Goal: Information Seeking & Learning: Learn about a topic

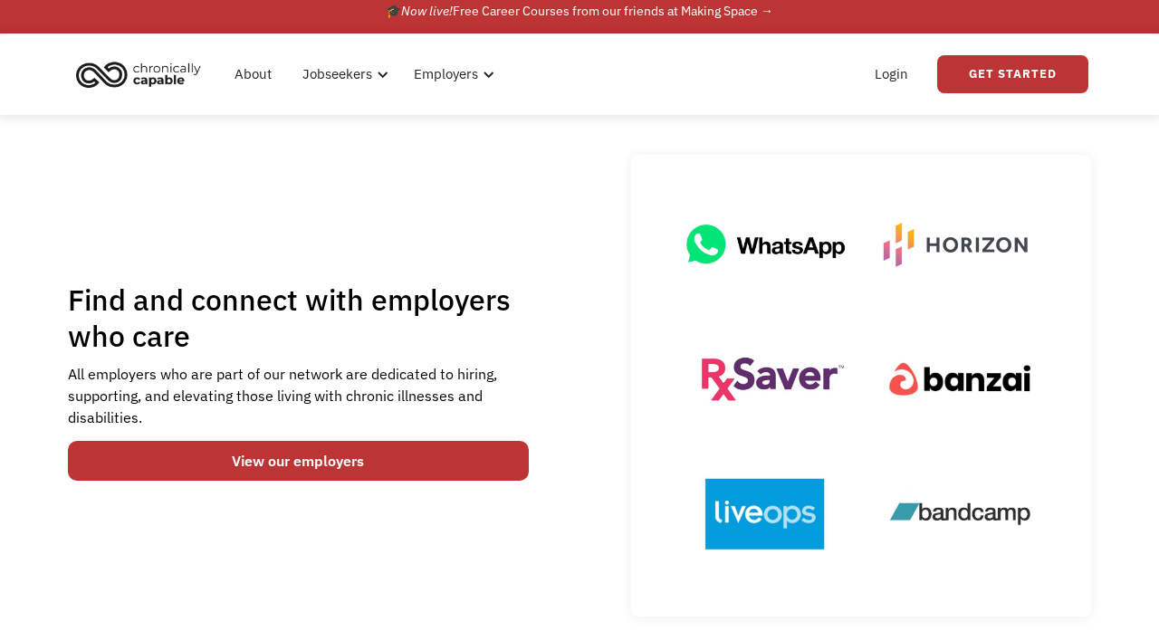
scroll to position [16, 0]
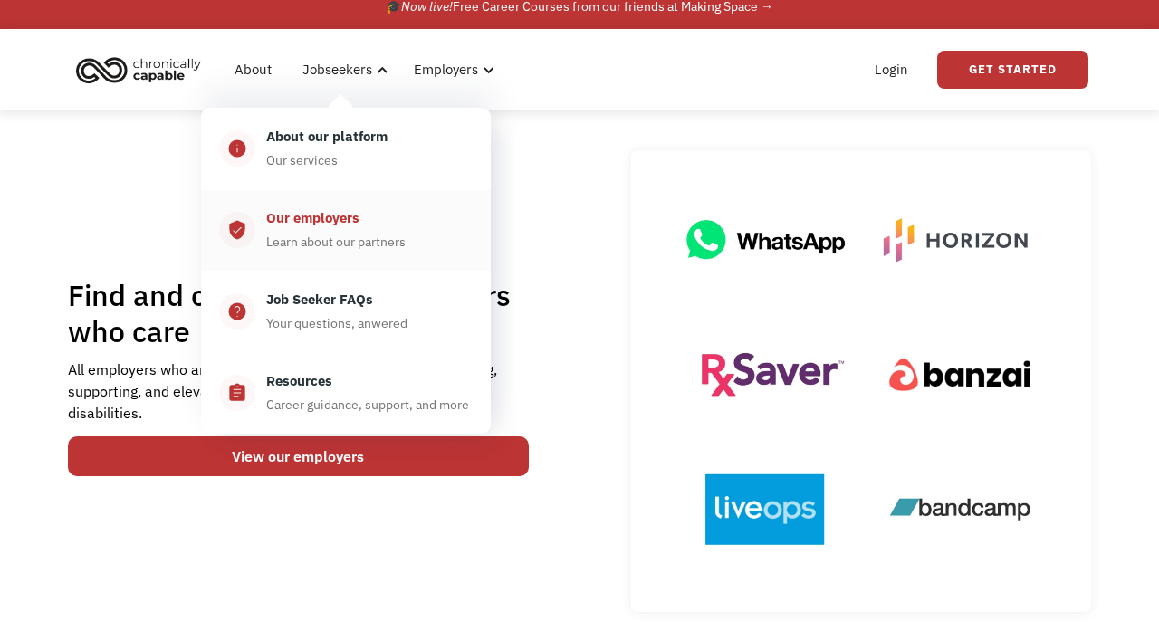
click at [354, 230] on div "Our employers Learn about our partners" at bounding box center [363, 229] width 217 height 45
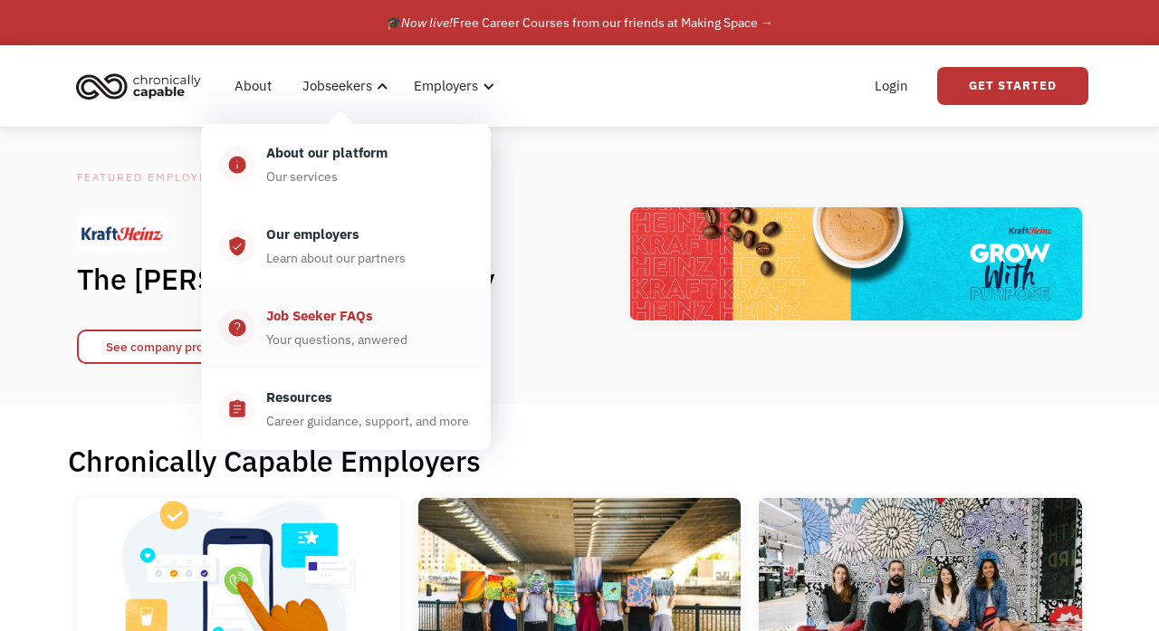
click at [328, 322] on div "Job Seeker FAQs" at bounding box center [319, 316] width 107 height 22
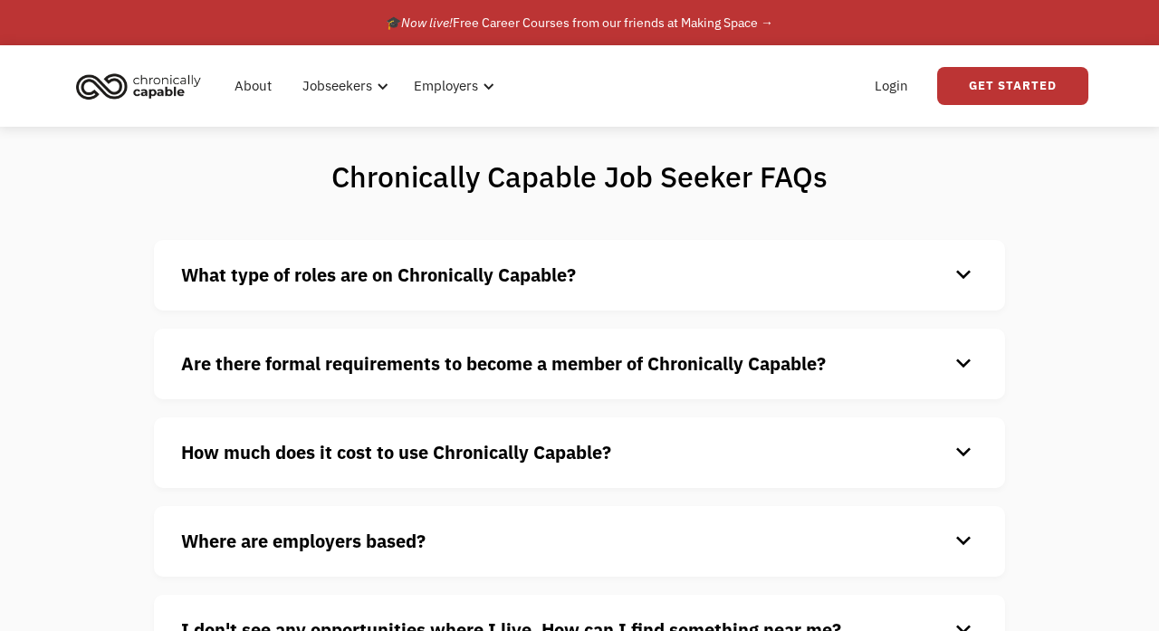
click at [494, 284] on strong "What type of roles are on Chronically Capable?" at bounding box center [378, 275] width 395 height 24
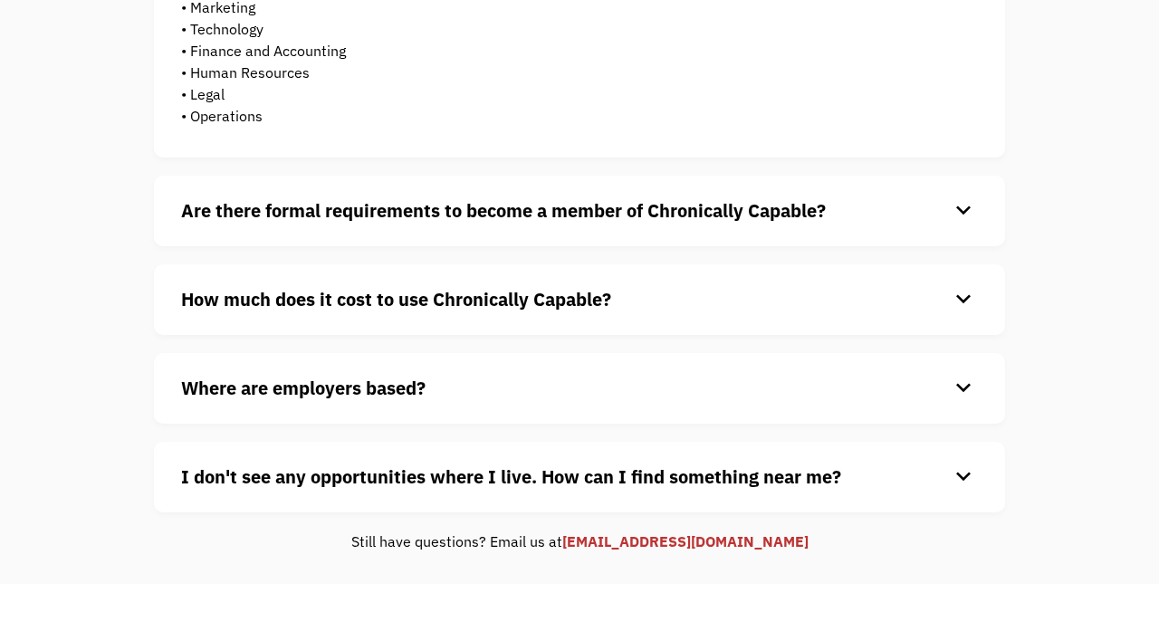
scroll to position [497, 0]
click at [537, 207] on strong "Are there formal requirements to become a member of Chronically Capable?" at bounding box center [503, 210] width 645 height 24
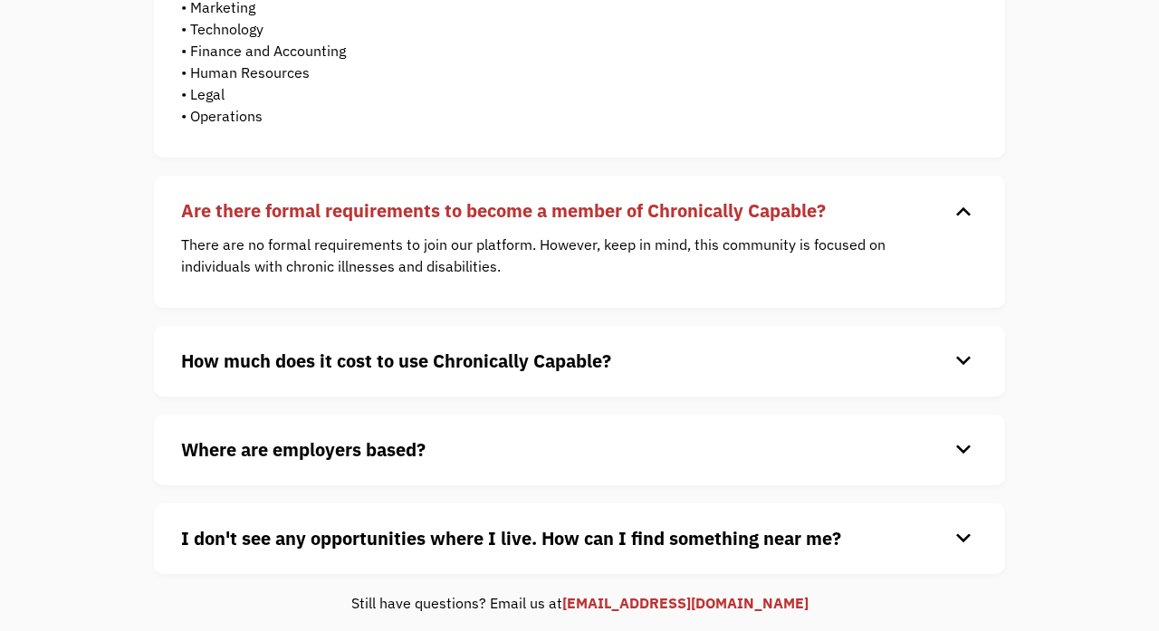
click at [524, 374] on h4 "How much does it cost to use Chronically Capable?" at bounding box center [565, 361] width 768 height 27
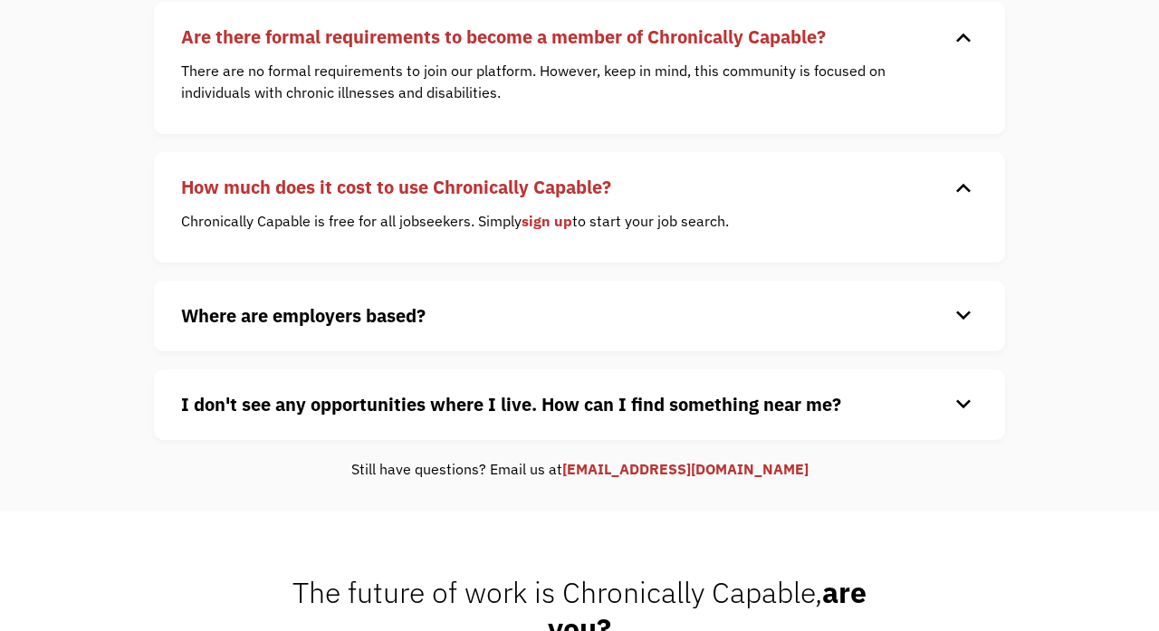
scroll to position [674, 0]
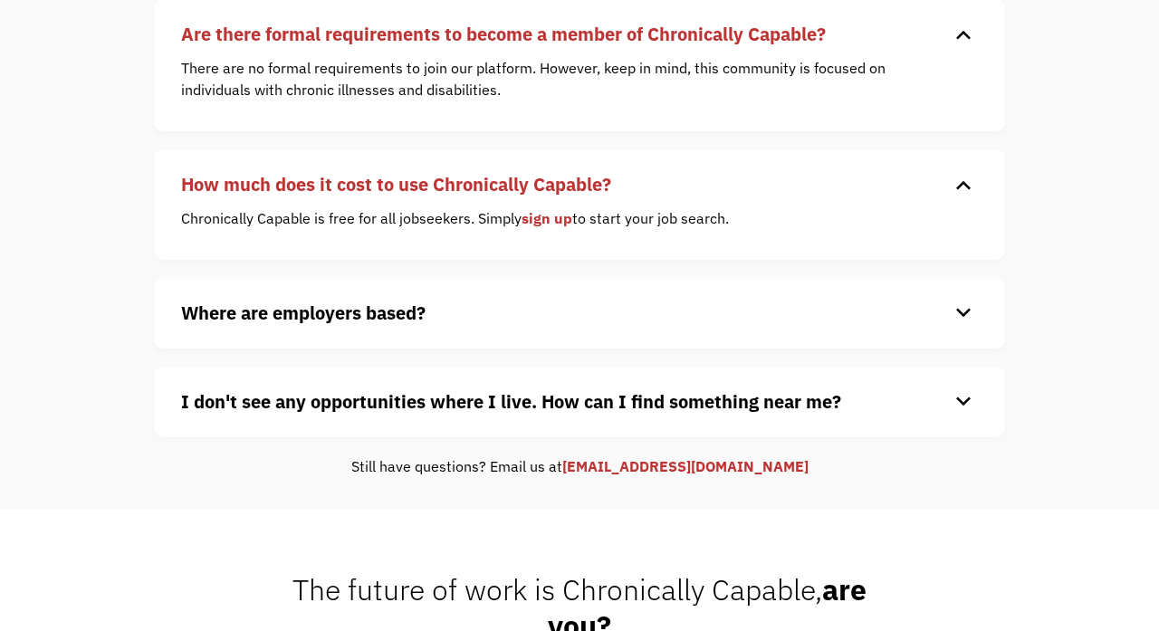
click at [534, 309] on h4 "Where are employers based?" at bounding box center [565, 313] width 768 height 27
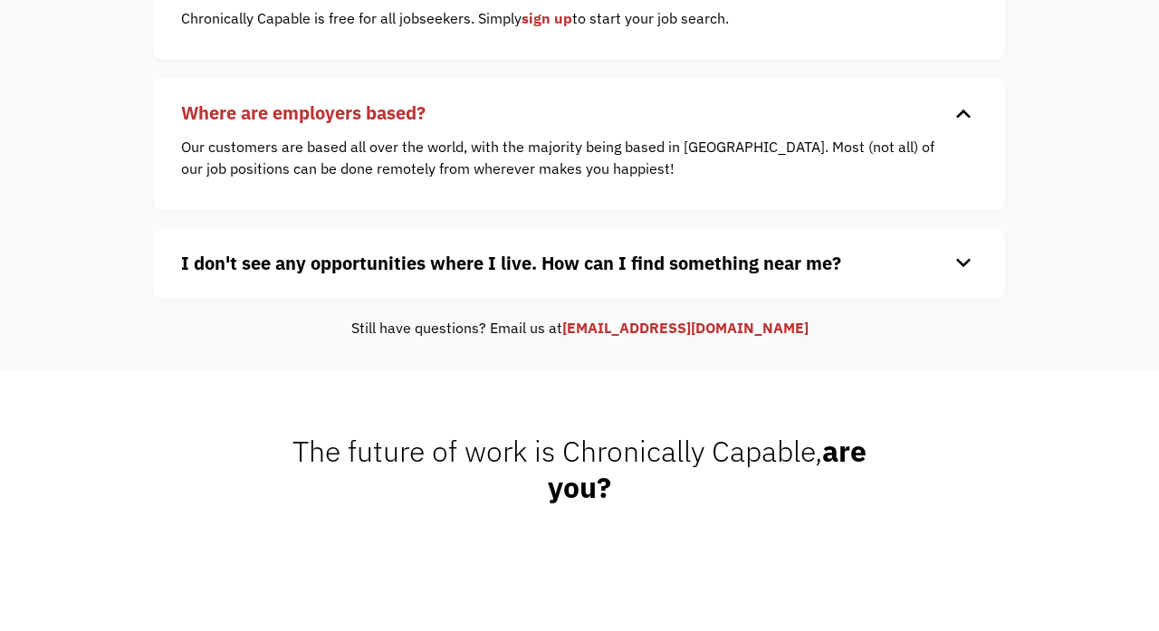
scroll to position [898, 0]
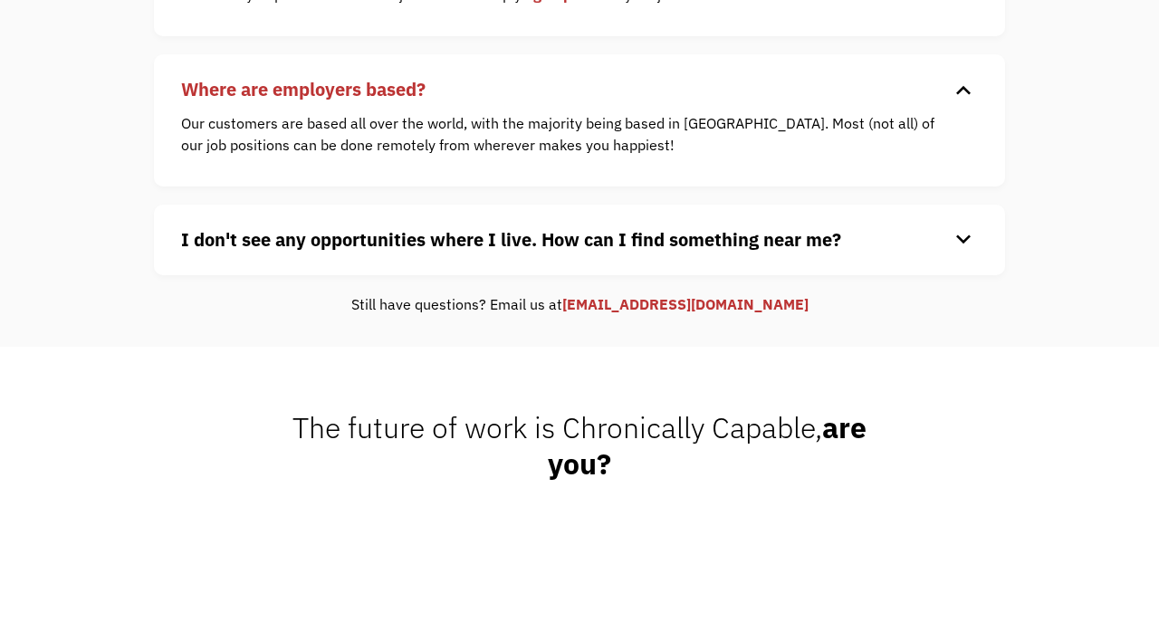
click at [519, 245] on strong "I don't see any opportunities where I live. How can I find something near me?" at bounding box center [511, 239] width 660 height 24
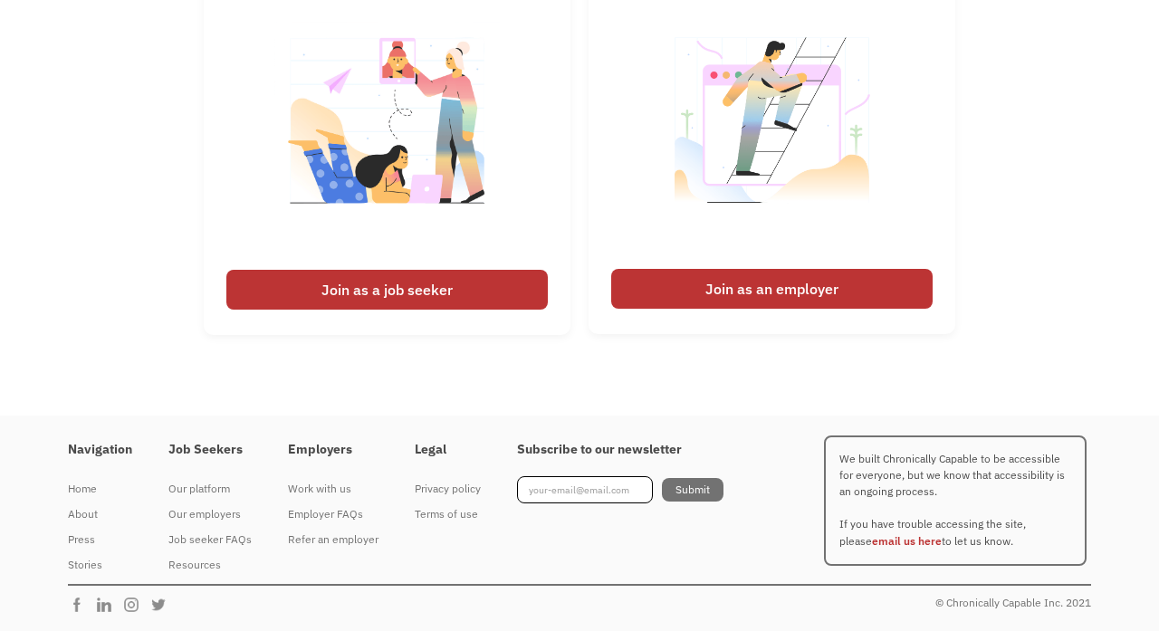
scroll to position [1536, 0]
click at [216, 478] on div "Our platform" at bounding box center [209, 489] width 83 height 22
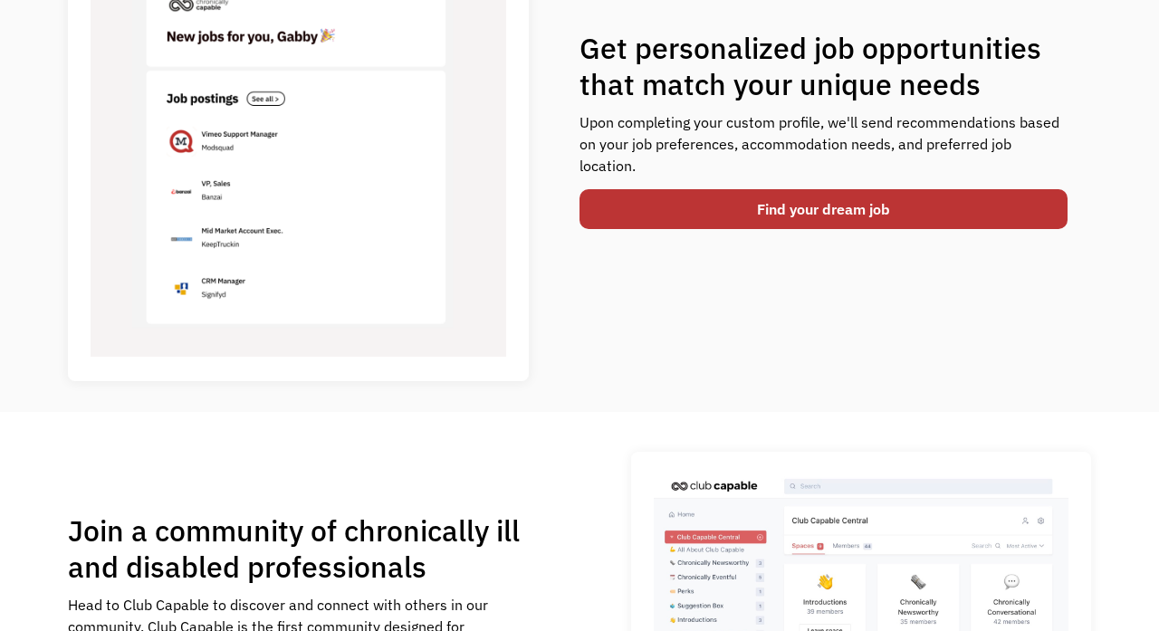
scroll to position [782, 0]
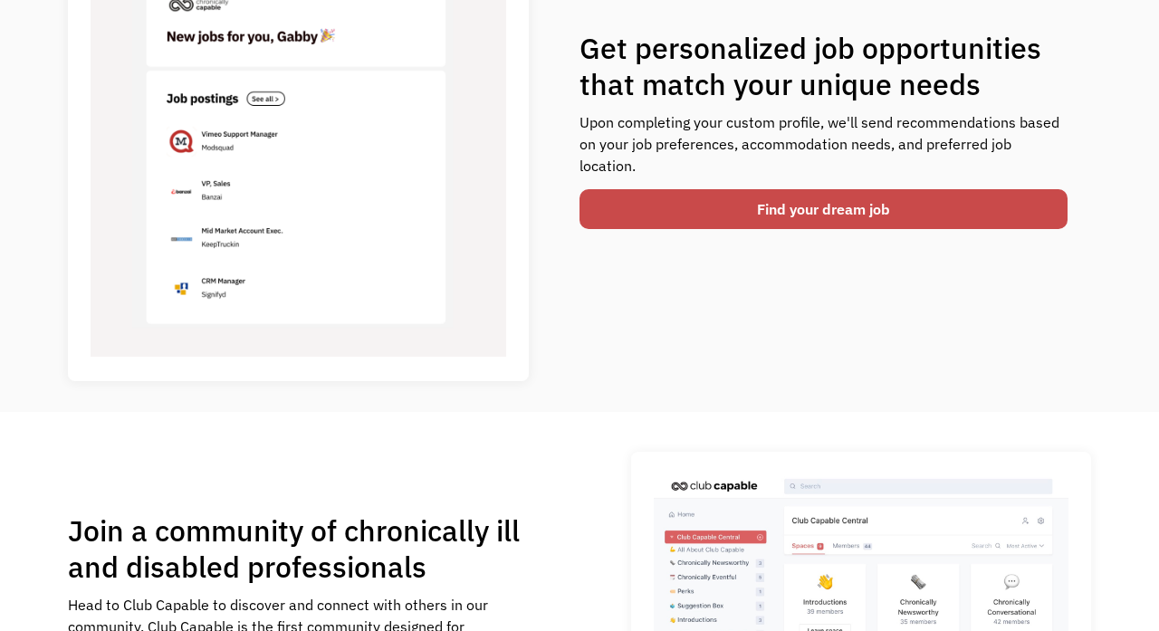
click at [712, 189] on link "Find your dream job" at bounding box center [824, 209] width 488 height 40
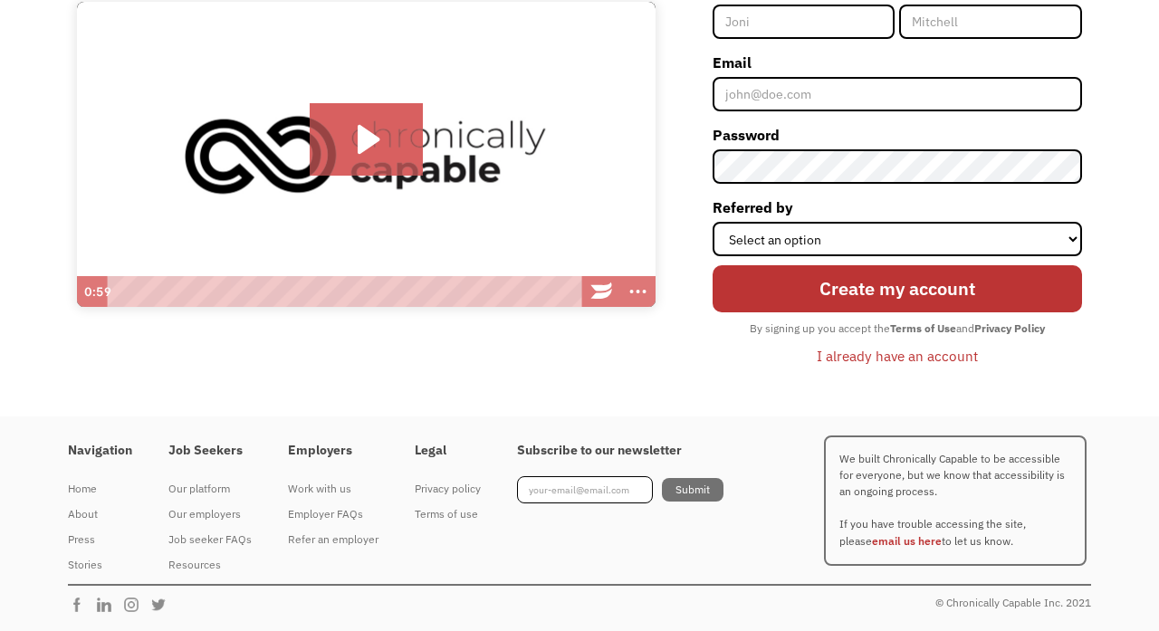
scroll to position [231, 0]
click at [205, 561] on div "Resources" at bounding box center [209, 565] width 83 height 22
